Goal: Entertainment & Leisure: Consume media (video, audio)

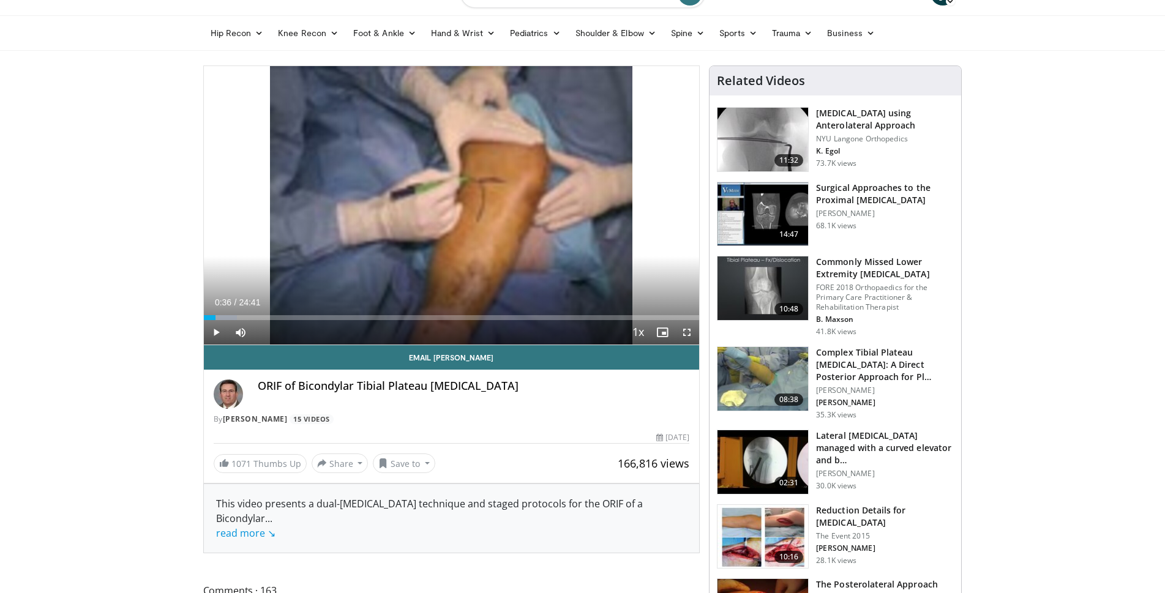
scroll to position [29, 0]
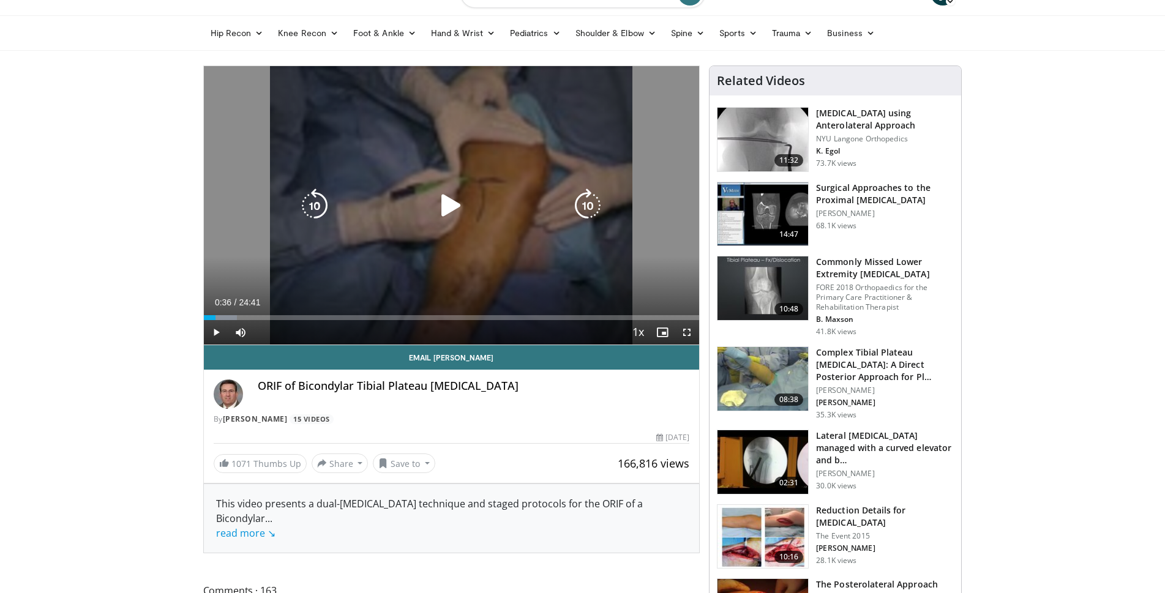
click at [440, 213] on icon "Video Player" at bounding box center [451, 206] width 34 height 34
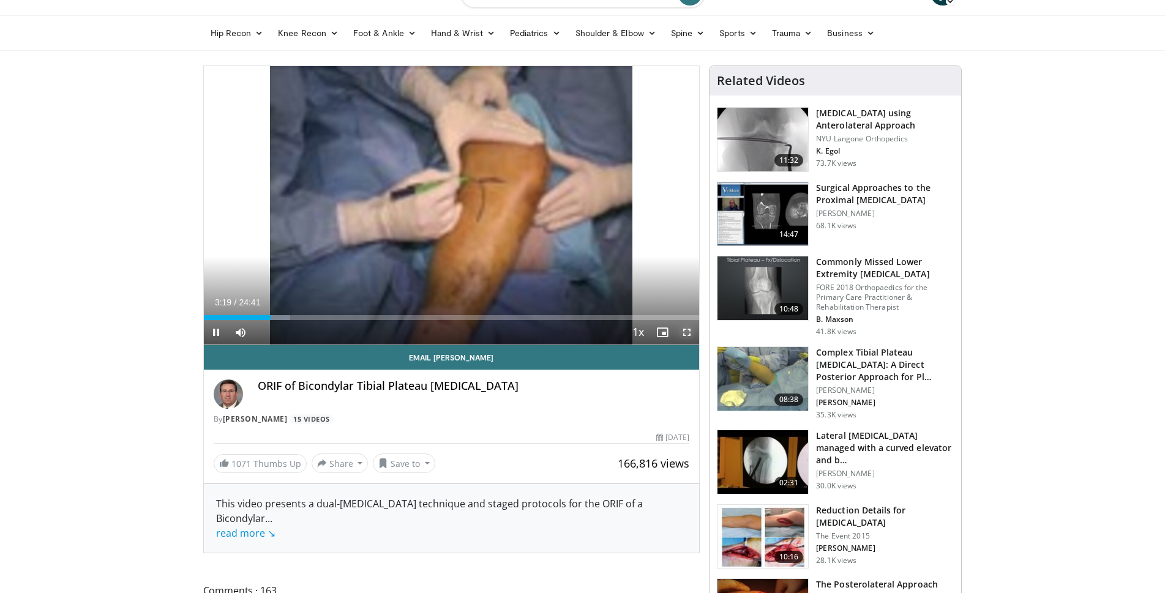
click at [688, 335] on span "Video Player" at bounding box center [687, 332] width 24 height 24
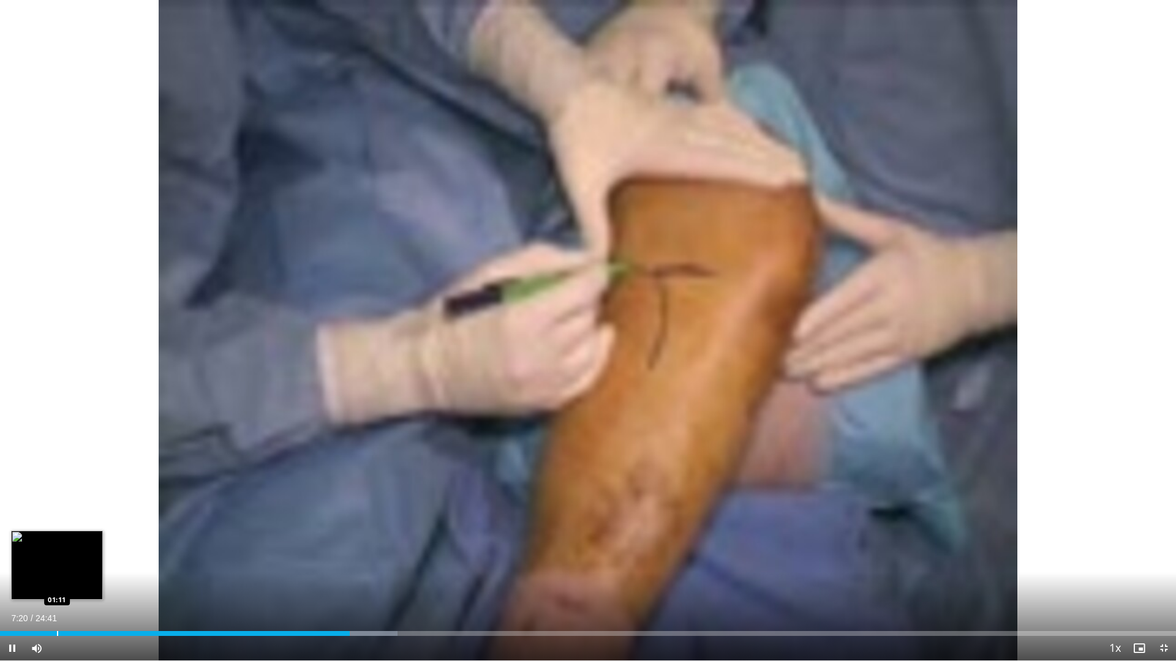
click at [259, 593] on div "Loaded : 33.79% 07:20 01:11" at bounding box center [588, 633] width 1176 height 5
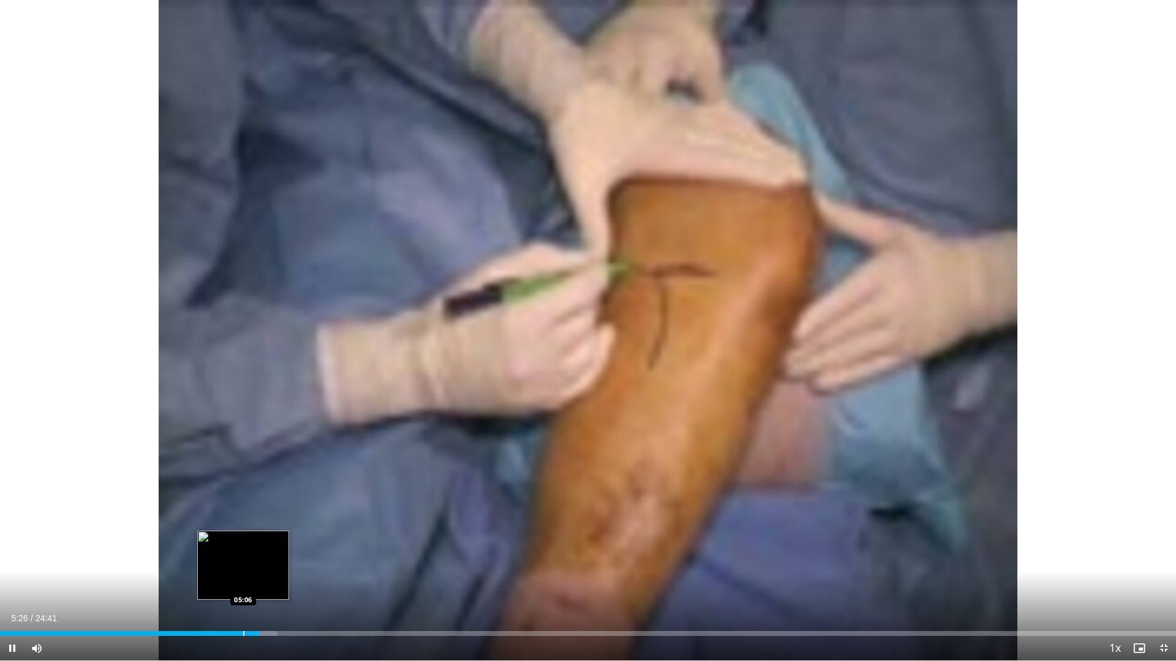
click at [238, 593] on div "Loaded : 23.59% 05:26 05:06" at bounding box center [588, 631] width 1176 height 12
click at [225, 593] on div "Loaded : 23.59% 05:00 04:43" at bounding box center [588, 631] width 1176 height 12
click at [217, 593] on div "Progress Bar" at bounding box center [217, 633] width 1 height 5
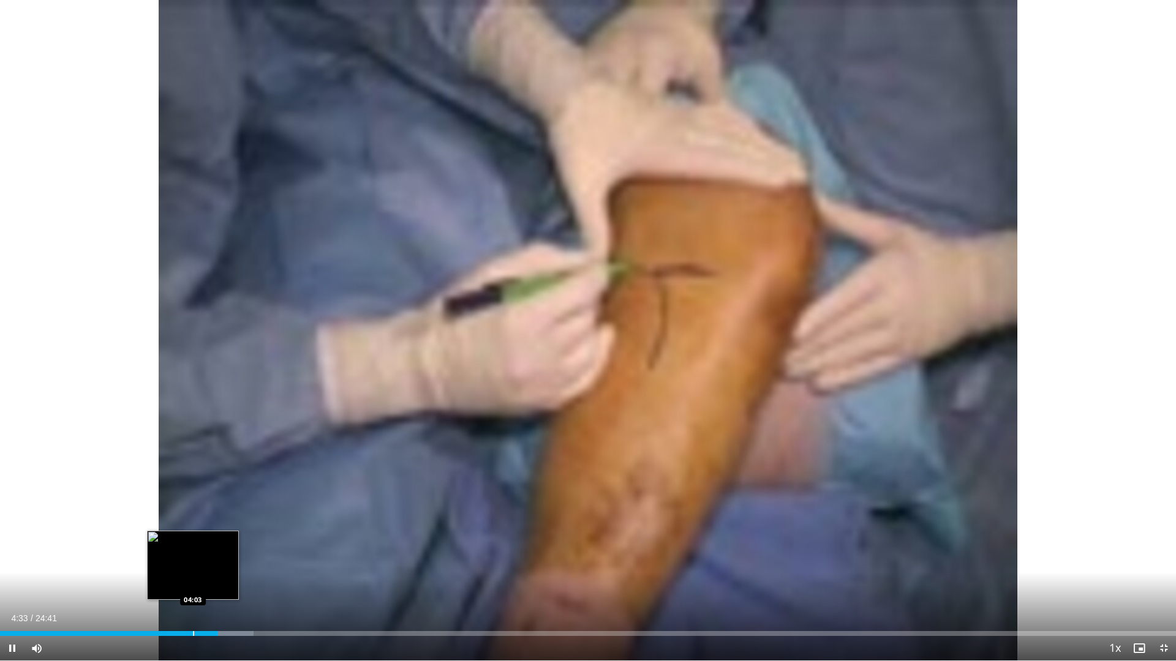
click at [193, 593] on div "Progress Bar" at bounding box center [193, 633] width 1 height 5
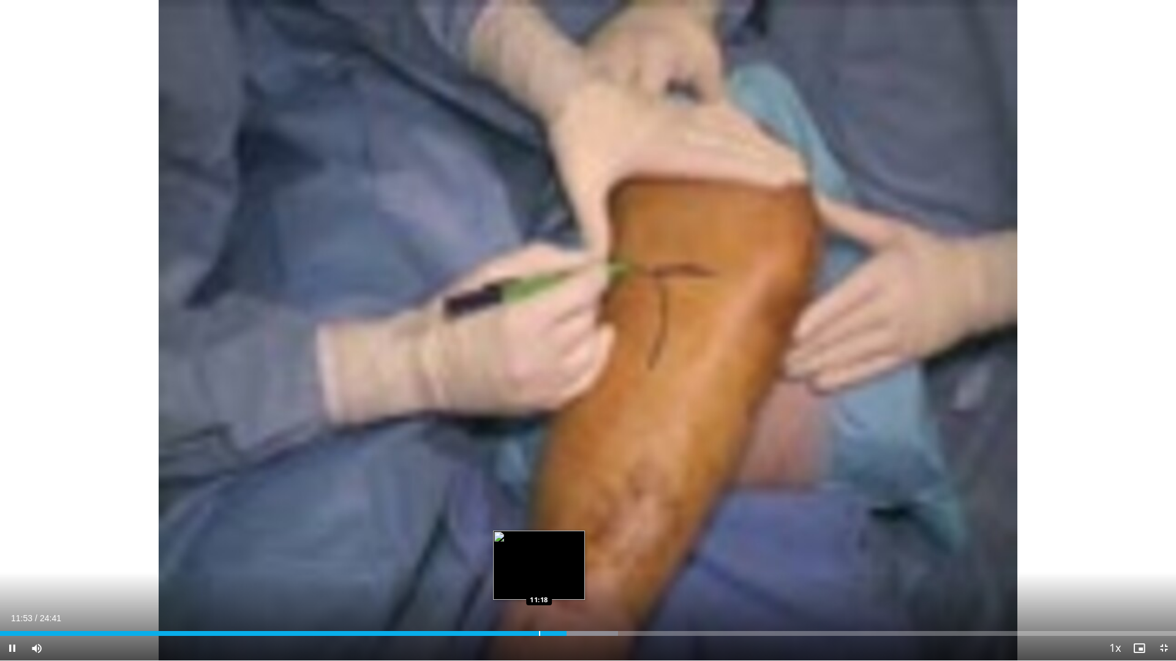
click at [539, 593] on div "Progress Bar" at bounding box center [539, 633] width 1 height 5
click at [569, 593] on div "Loaded : 55.41% 12:41 11:54" at bounding box center [588, 631] width 1176 height 12
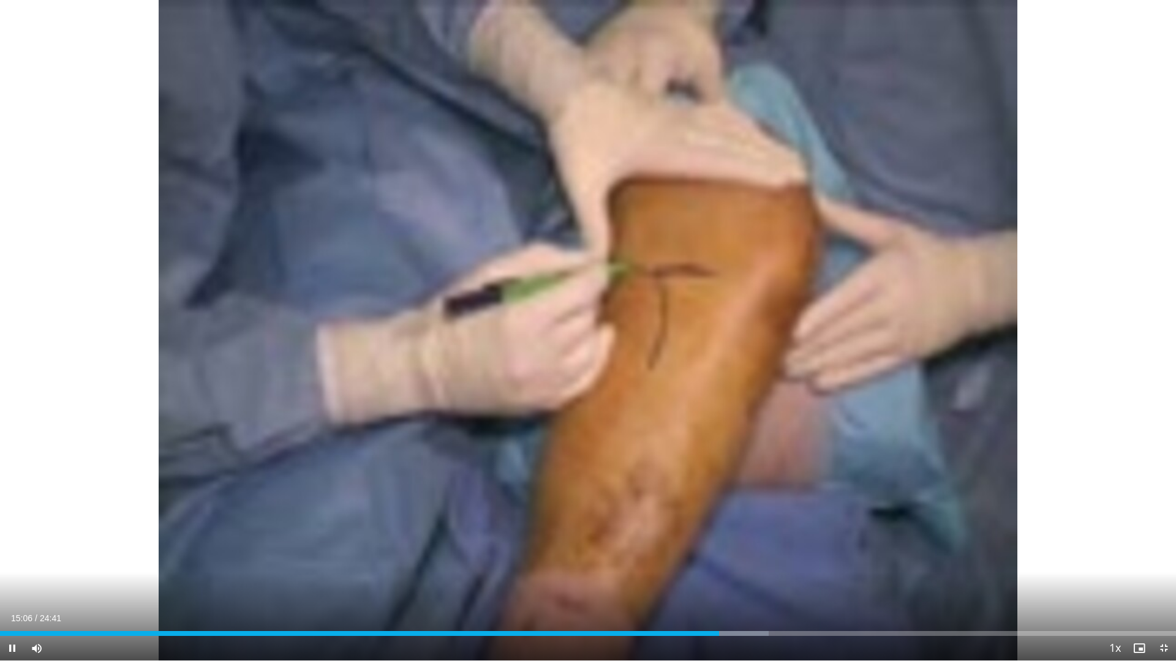
click at [743, 593] on div "Current Time 15:06 / Duration 24:41 Pause Skip Backward Skip Forward Mute Loade…" at bounding box center [588, 648] width 1176 height 24
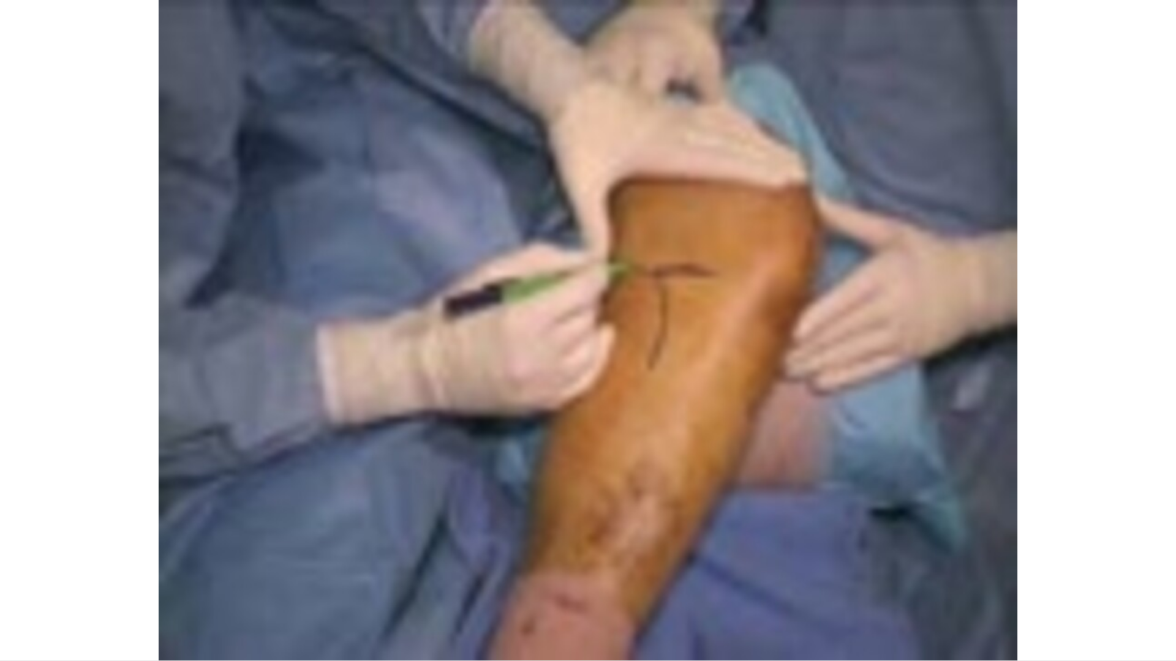
click at [733, 593] on div "Current Time 15:06 / Duration 24:41 Pause Skip Backward Skip Forward Mute Loade…" at bounding box center [588, 673] width 1176 height 24
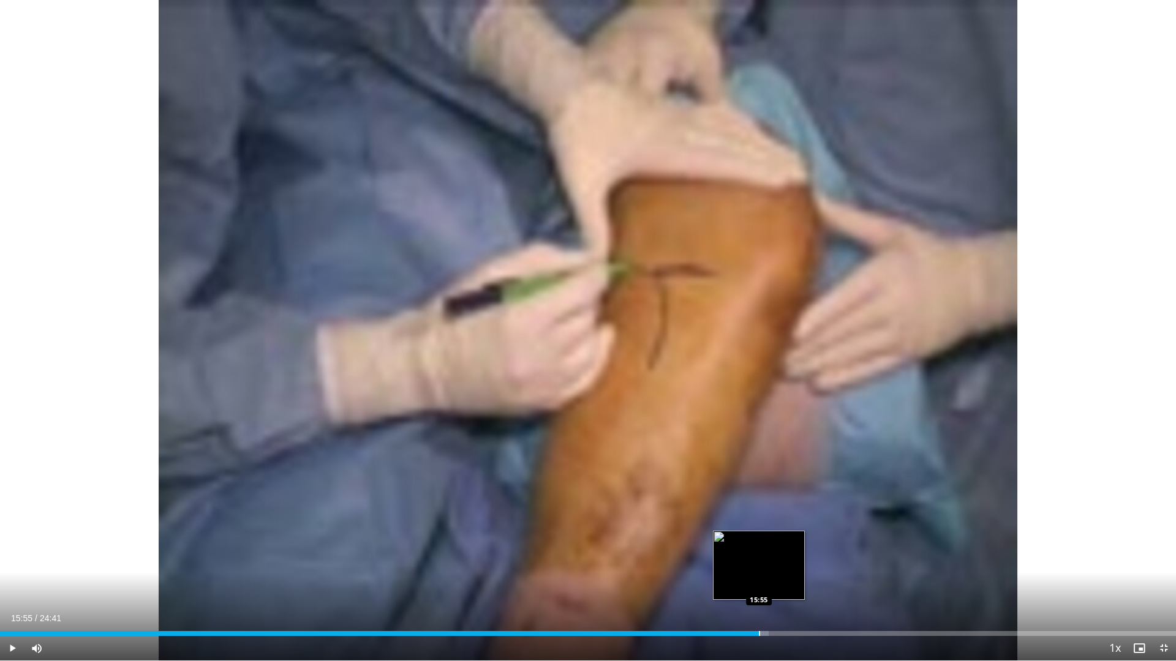
click at [759, 593] on div "Loaded : 65.38% 15:07 15:55" at bounding box center [588, 631] width 1176 height 12
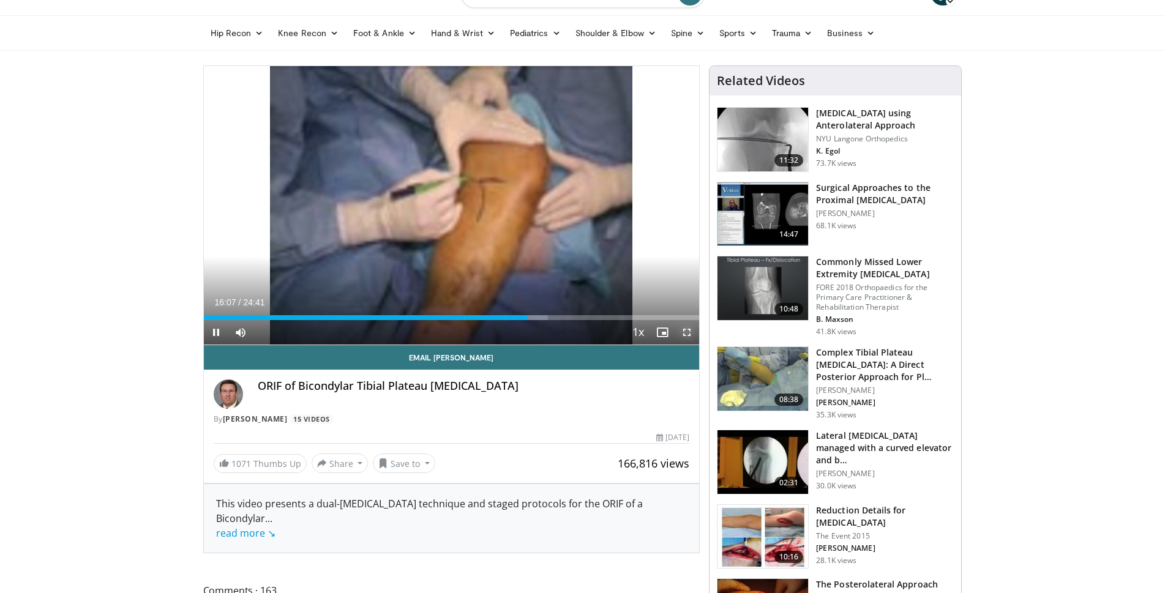
click at [683, 328] on span "Video Player" at bounding box center [687, 332] width 24 height 24
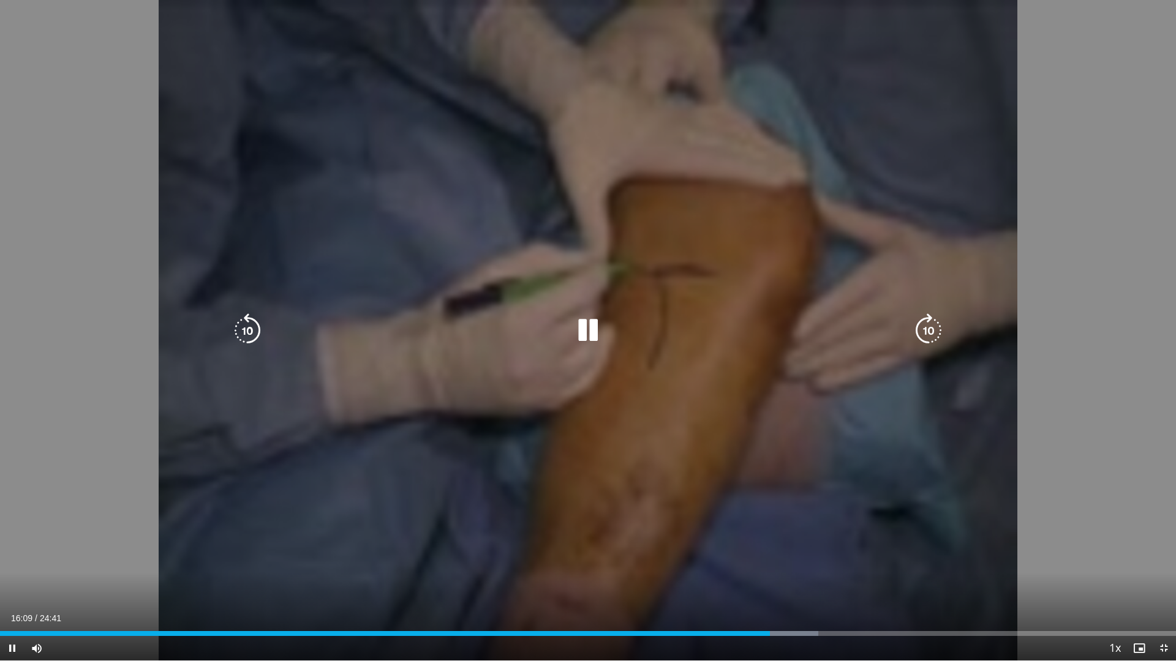
drag, startPoint x: 773, startPoint y: 639, endPoint x: 788, endPoint y: 637, distance: 15.4
click at [784, 593] on div "Current Time 16:09 / Duration 24:41 Pause Skip Backward Skip Forward Mute Loade…" at bounding box center [588, 648] width 1176 height 24
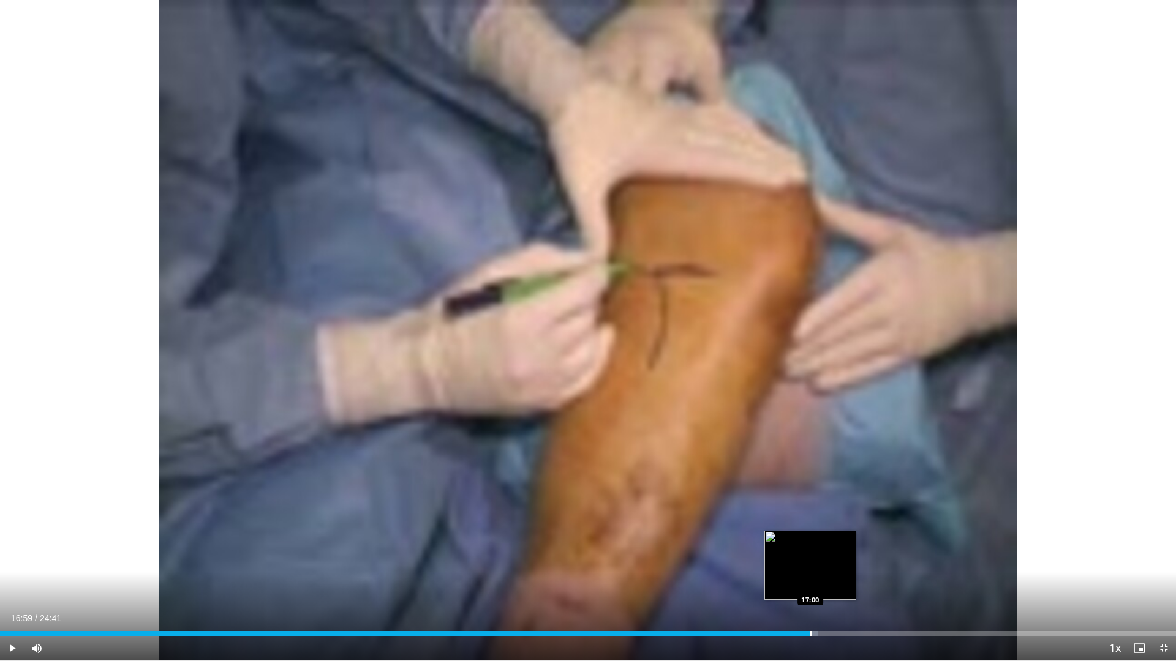
click at [809, 593] on div "Progress Bar" at bounding box center [781, 633] width 73 height 5
click at [839, 593] on div "Loaded : 69.60% 17:00 17:00" at bounding box center [588, 633] width 1176 height 5
click at [852, 593] on div "10 seconds Tap to unmute" at bounding box center [588, 330] width 1176 height 661
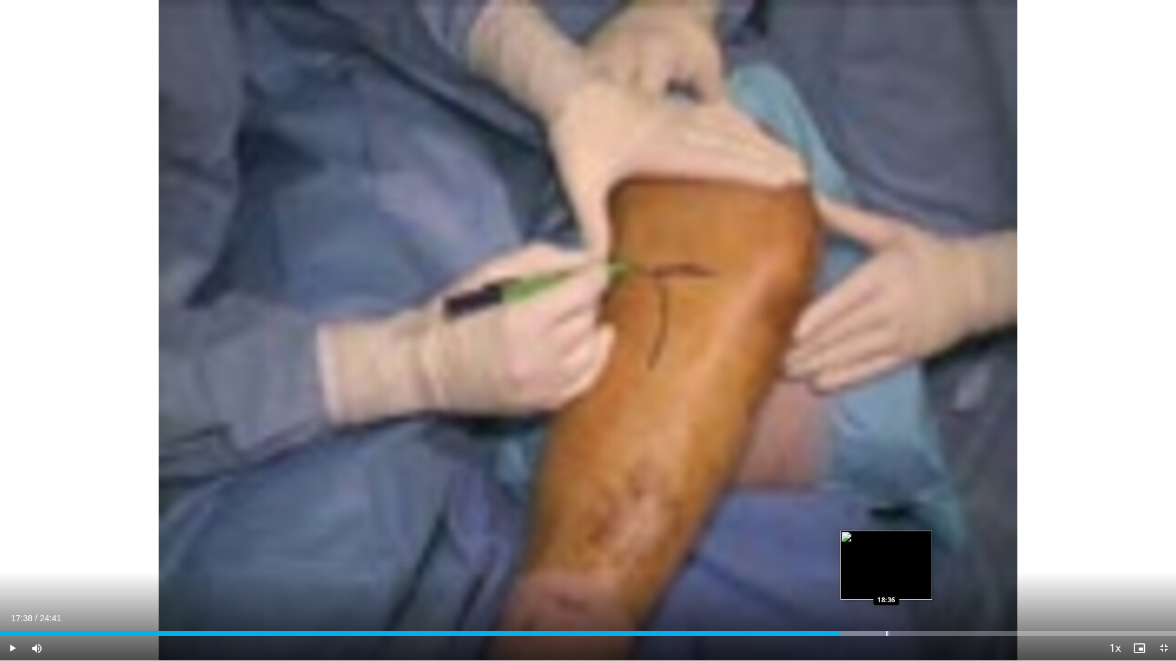
click at [879, 593] on div "Loaded : 75.69% 17:38 18:36" at bounding box center [588, 631] width 1176 height 12
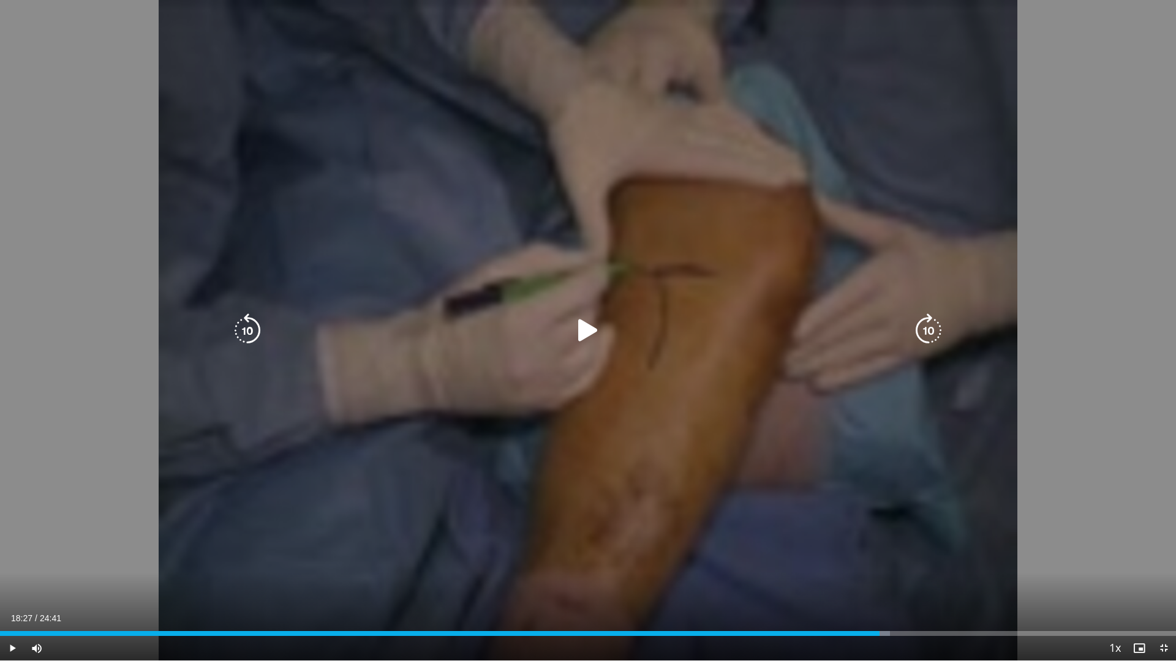
click at [843, 498] on div "10 seconds Tap to unmute" at bounding box center [588, 330] width 1176 height 661
drag, startPoint x: 885, startPoint y: 629, endPoint x: 920, endPoint y: 629, distance: 34.9
click at [888, 593] on div "Loaded : 79.06% 18:30 18:35" at bounding box center [588, 631] width 1176 height 12
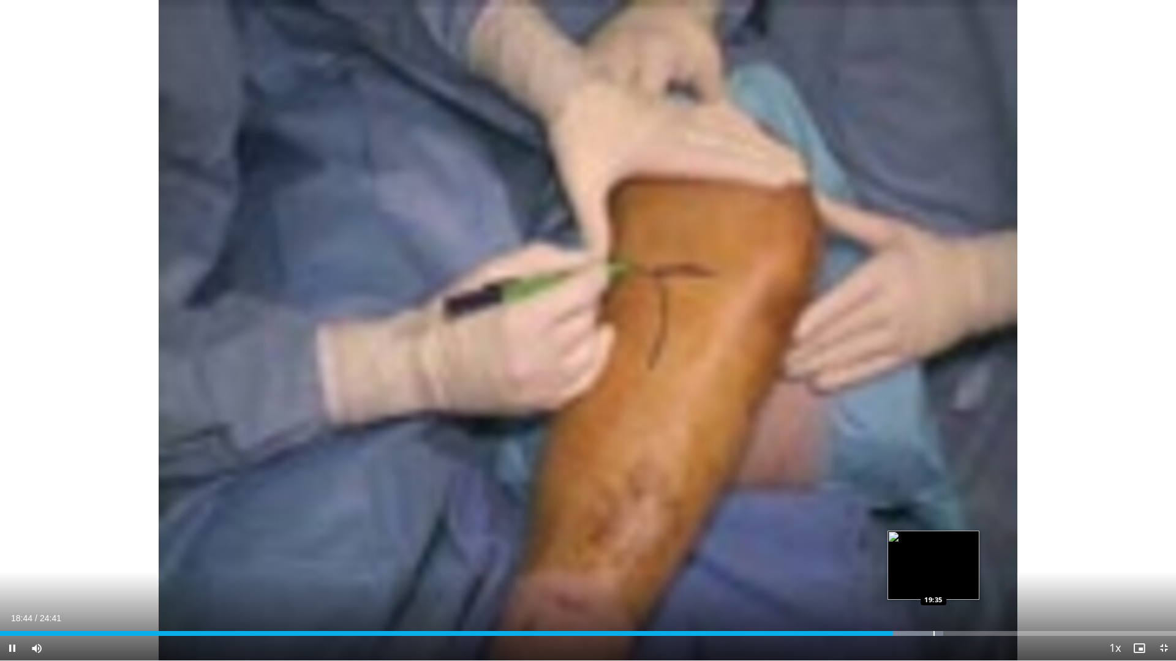
click at [928, 593] on div "Loaded : 80.21% 18:44 19:35" at bounding box center [588, 631] width 1176 height 12
click at [958, 593] on div "Progress Bar" at bounding box center [957, 633] width 1 height 5
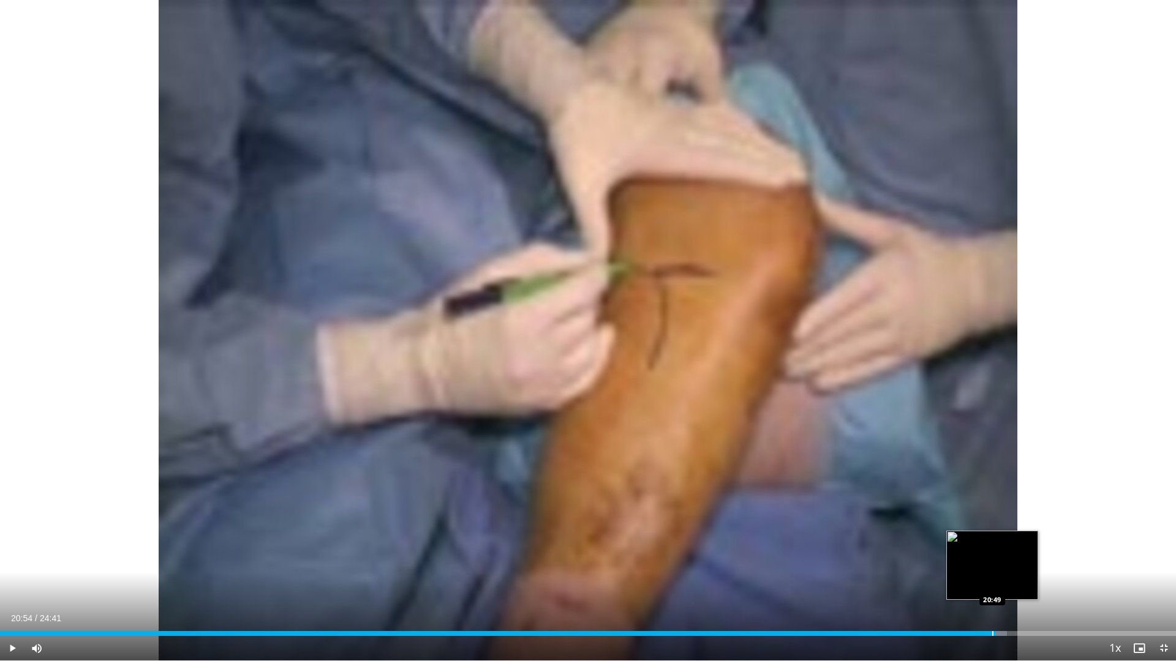
click at [996, 593] on div "Loaded : 85.60% 20:08 20:49" at bounding box center [588, 633] width 1176 height 5
click at [1031, 593] on div "Loaded : 88.97% 20:57 21:39" at bounding box center [588, 631] width 1176 height 12
drag, startPoint x: 1029, startPoint y: 636, endPoint x: 1071, endPoint y: 637, distance: 42.9
click at [1071, 593] on div "Current Time 22:30 / Duration 24:41 Play Skip Backward Skip Forward Mute Loaded…" at bounding box center [588, 648] width 1176 height 24
